Goal: Information Seeking & Learning: Learn about a topic

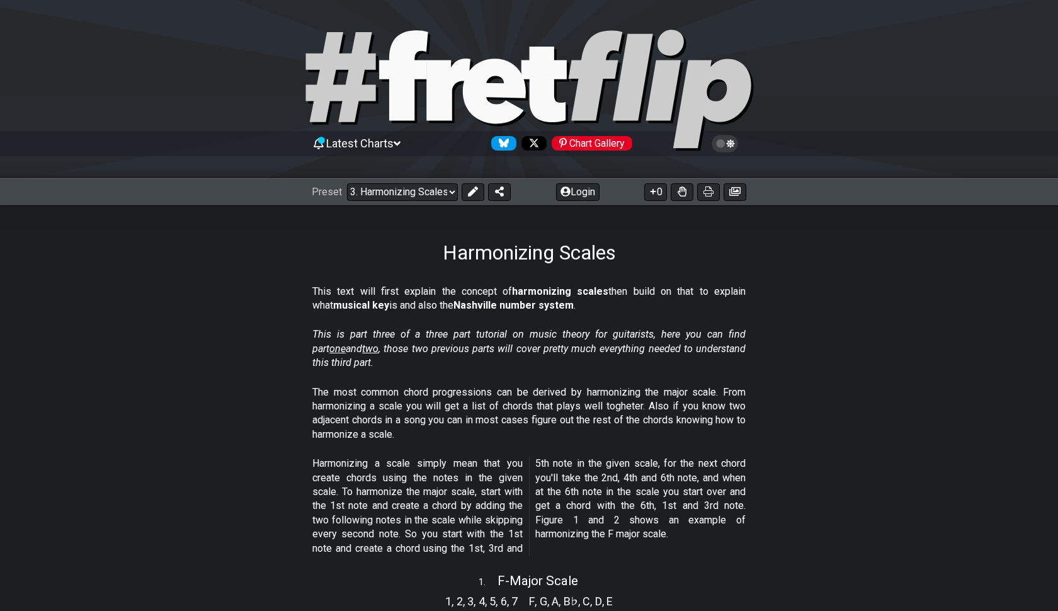
select select "/scale-degrees-and-intervals"
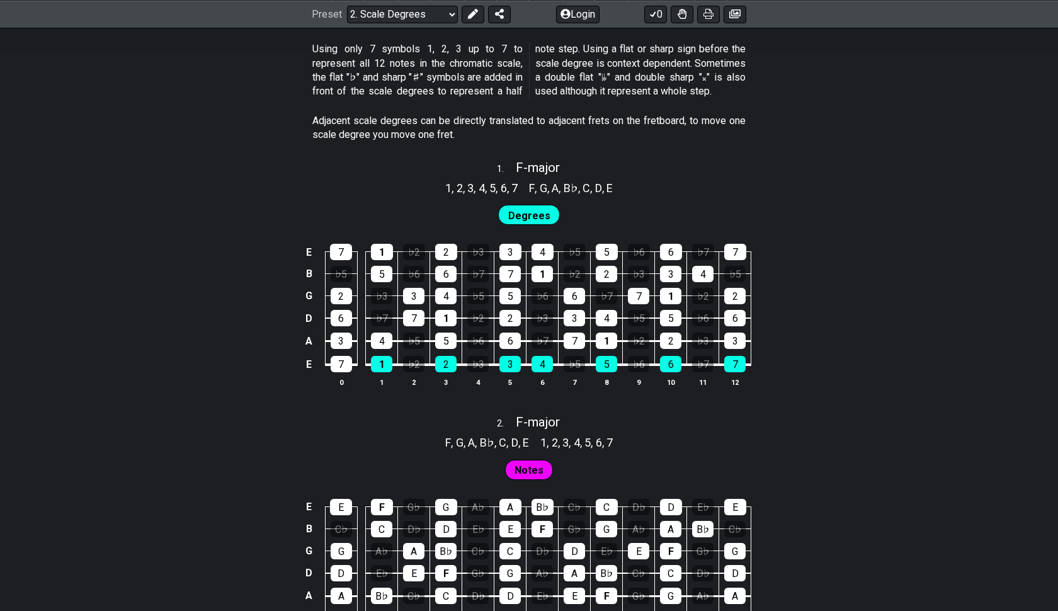
scroll to position [714, 0]
click at [532, 415] on span "F - major" at bounding box center [538, 422] width 44 height 15
select select "F"
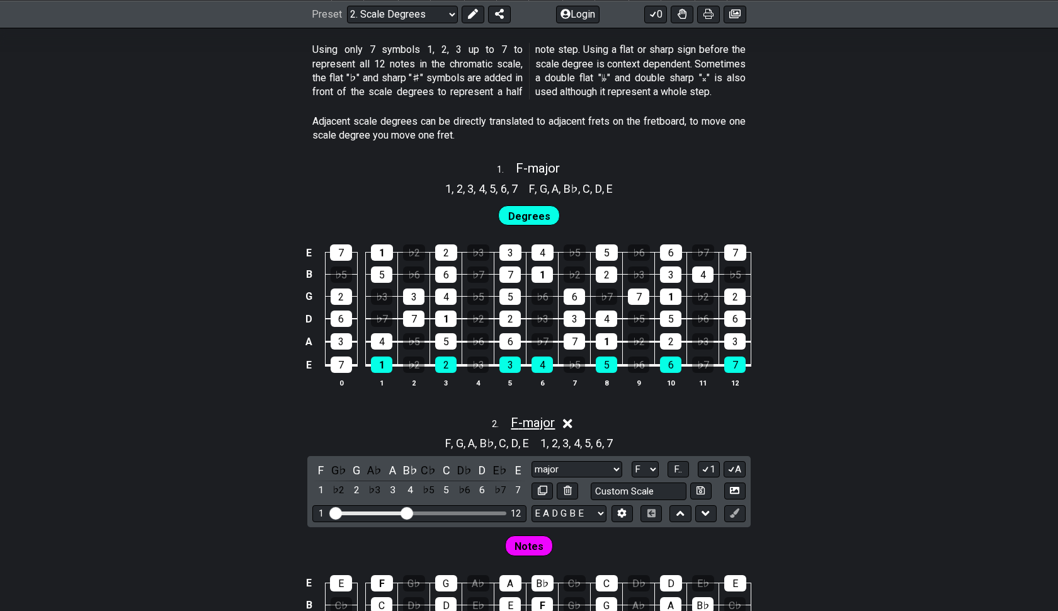
click at [532, 415] on span "F - major" at bounding box center [533, 422] width 44 height 15
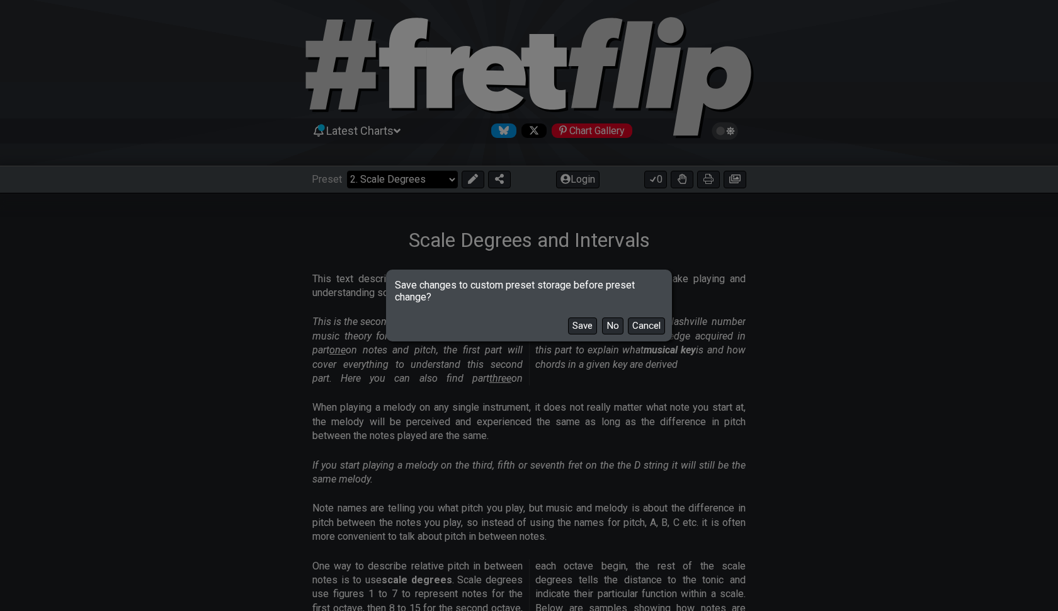
scroll to position [73, 0]
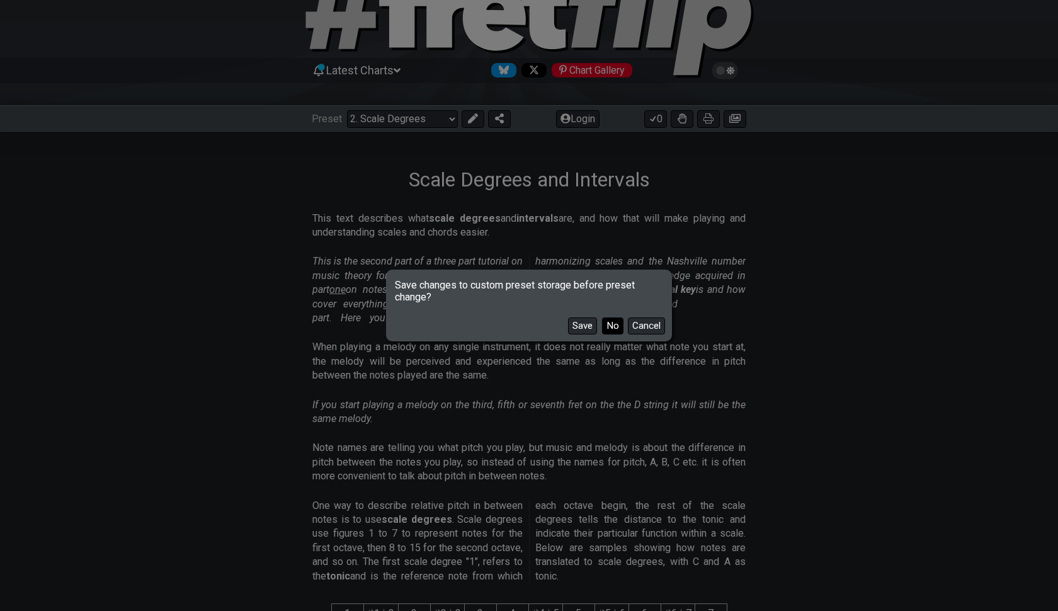
click at [610, 322] on button "No" at bounding box center [612, 326] width 21 height 17
select select "/harmonizing-scales"
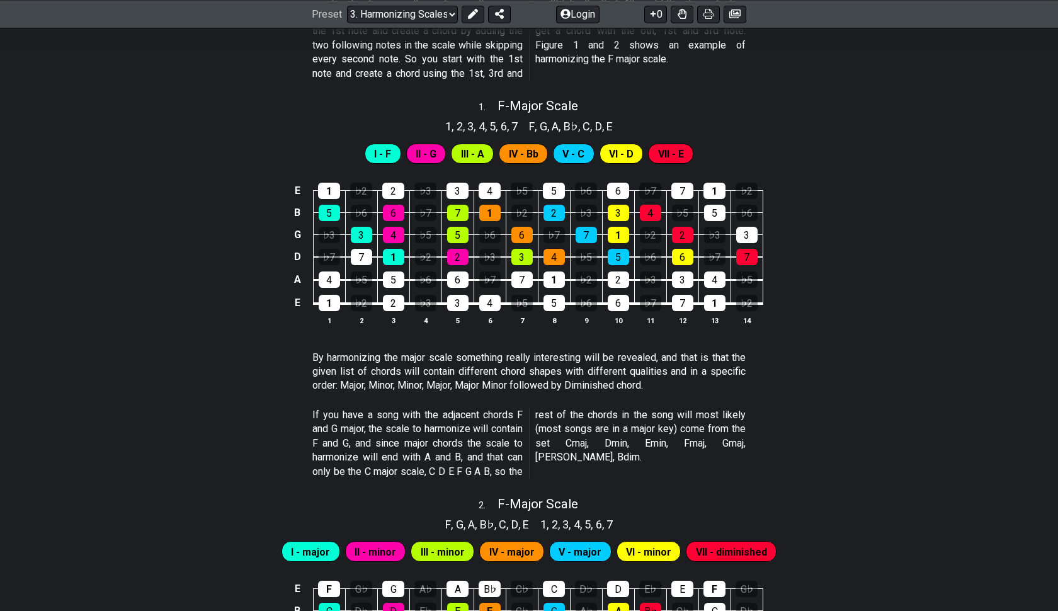
scroll to position [476, 0]
